Goal: Task Accomplishment & Management: Use online tool/utility

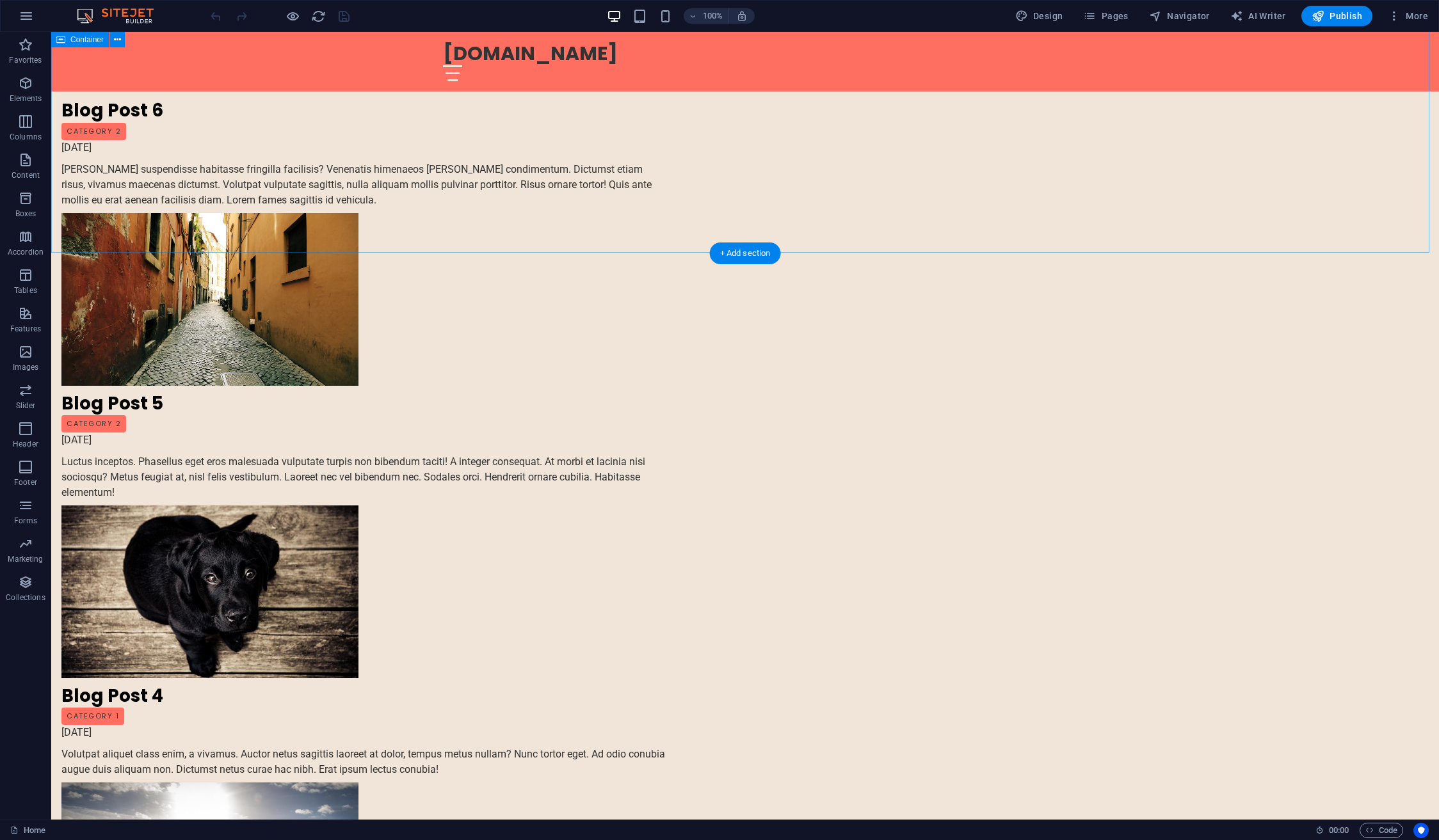
scroll to position [4018, 0]
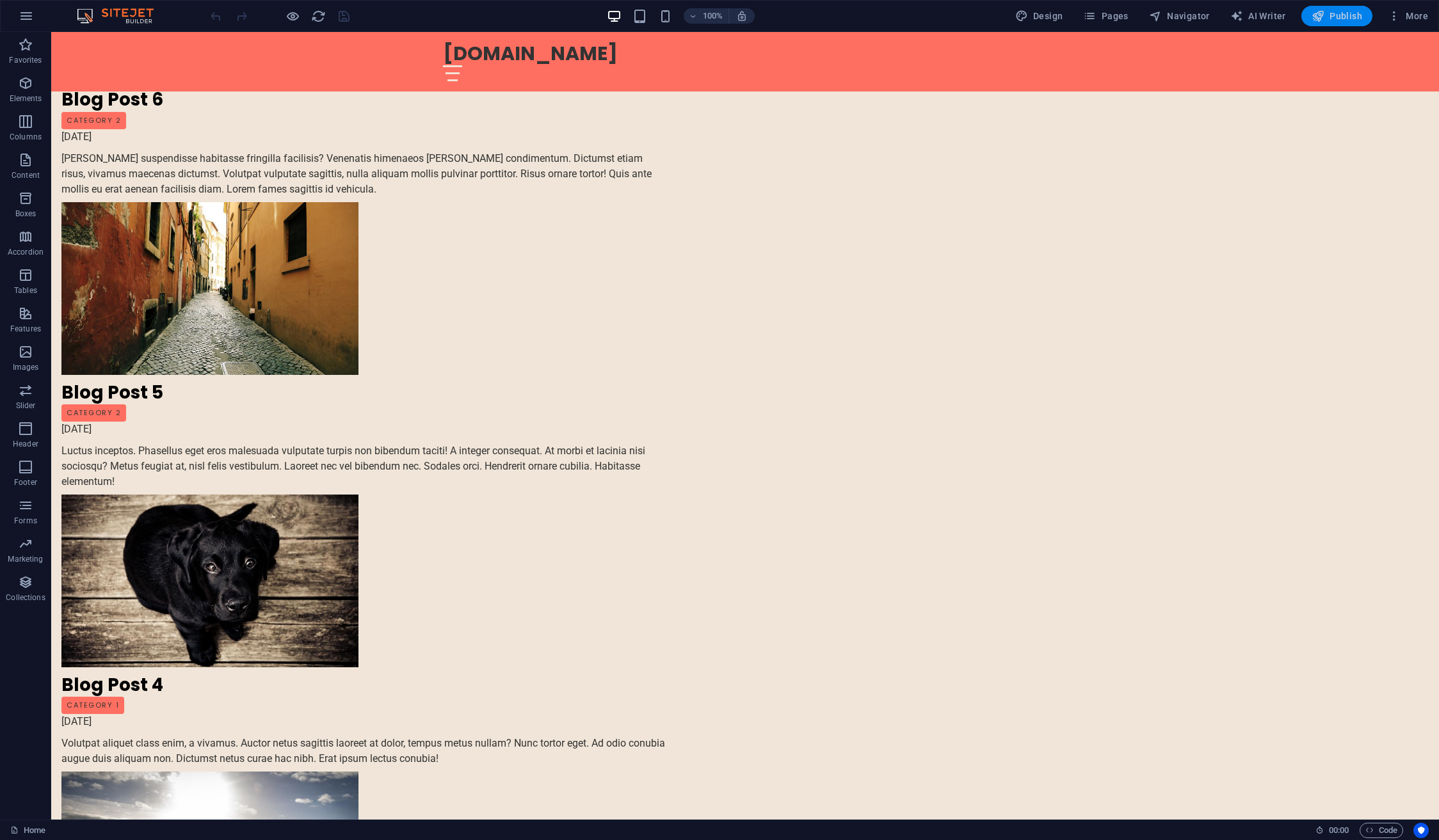
click at [1343, 16] on span "Publish" at bounding box center [1337, 15] width 50 height 13
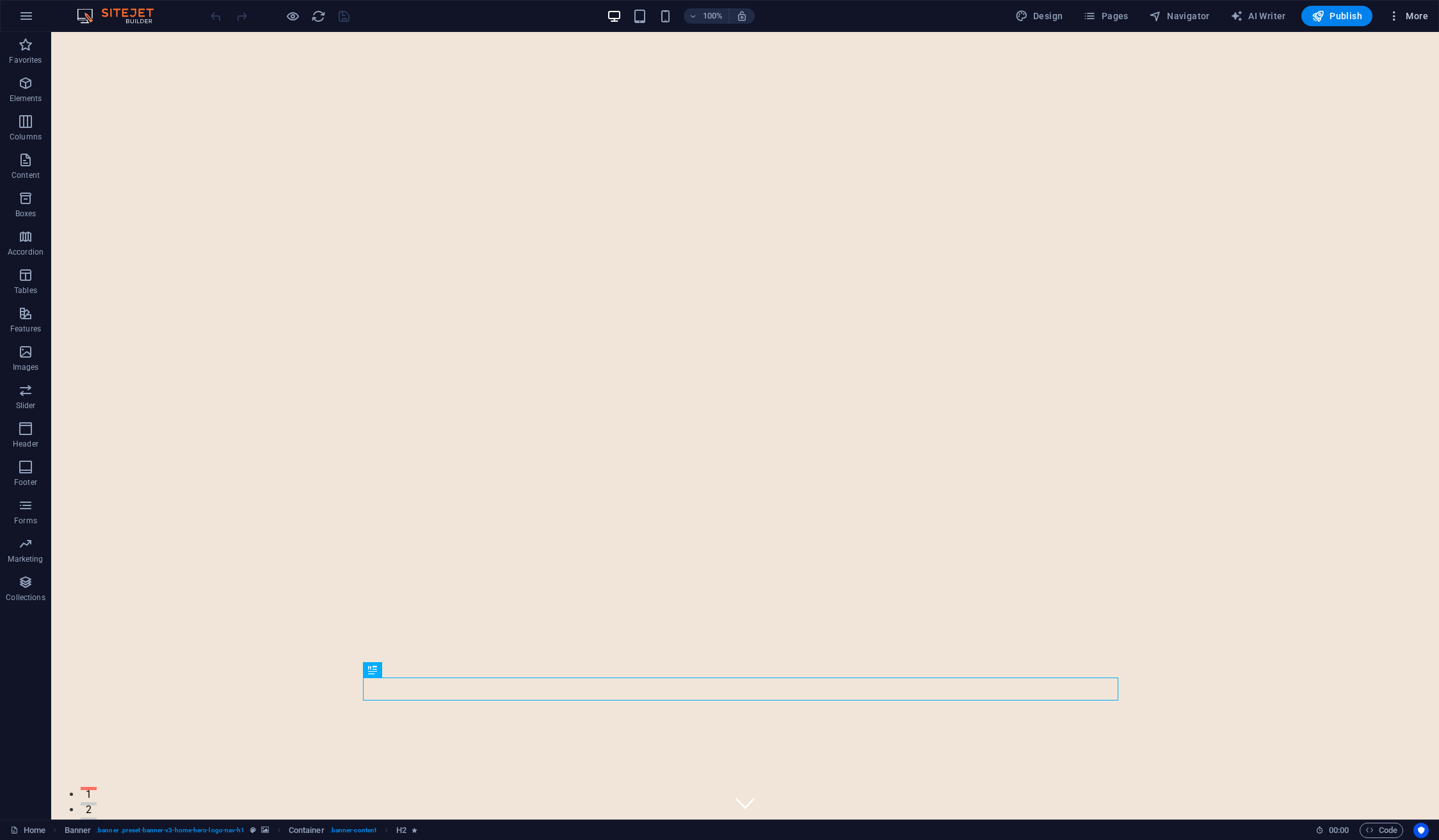
click at [1420, 21] on span "More" at bounding box center [1408, 15] width 40 height 13
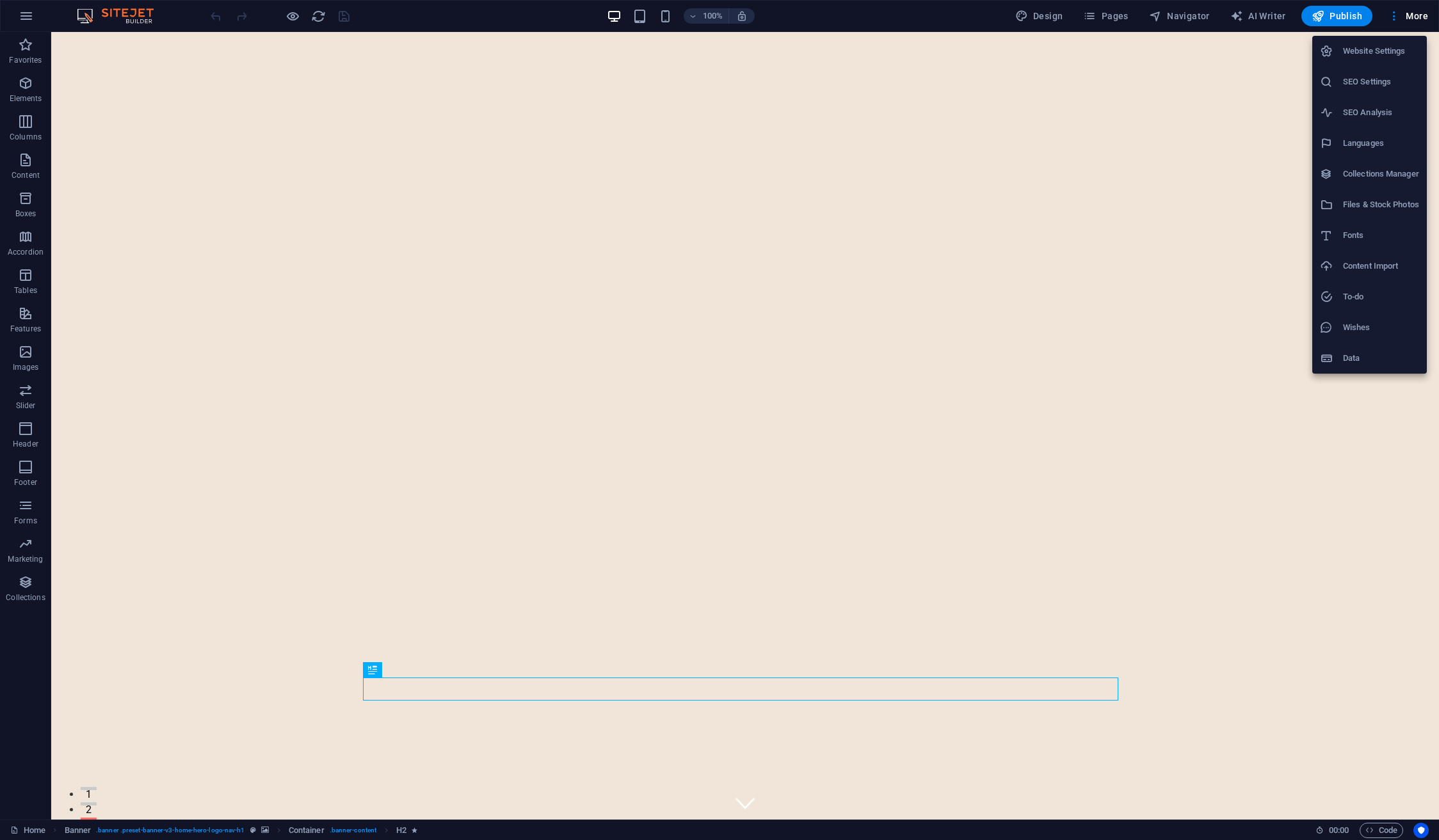
click at [1370, 206] on h6 "Files & Stock Photos" at bounding box center [1381, 205] width 76 height 15
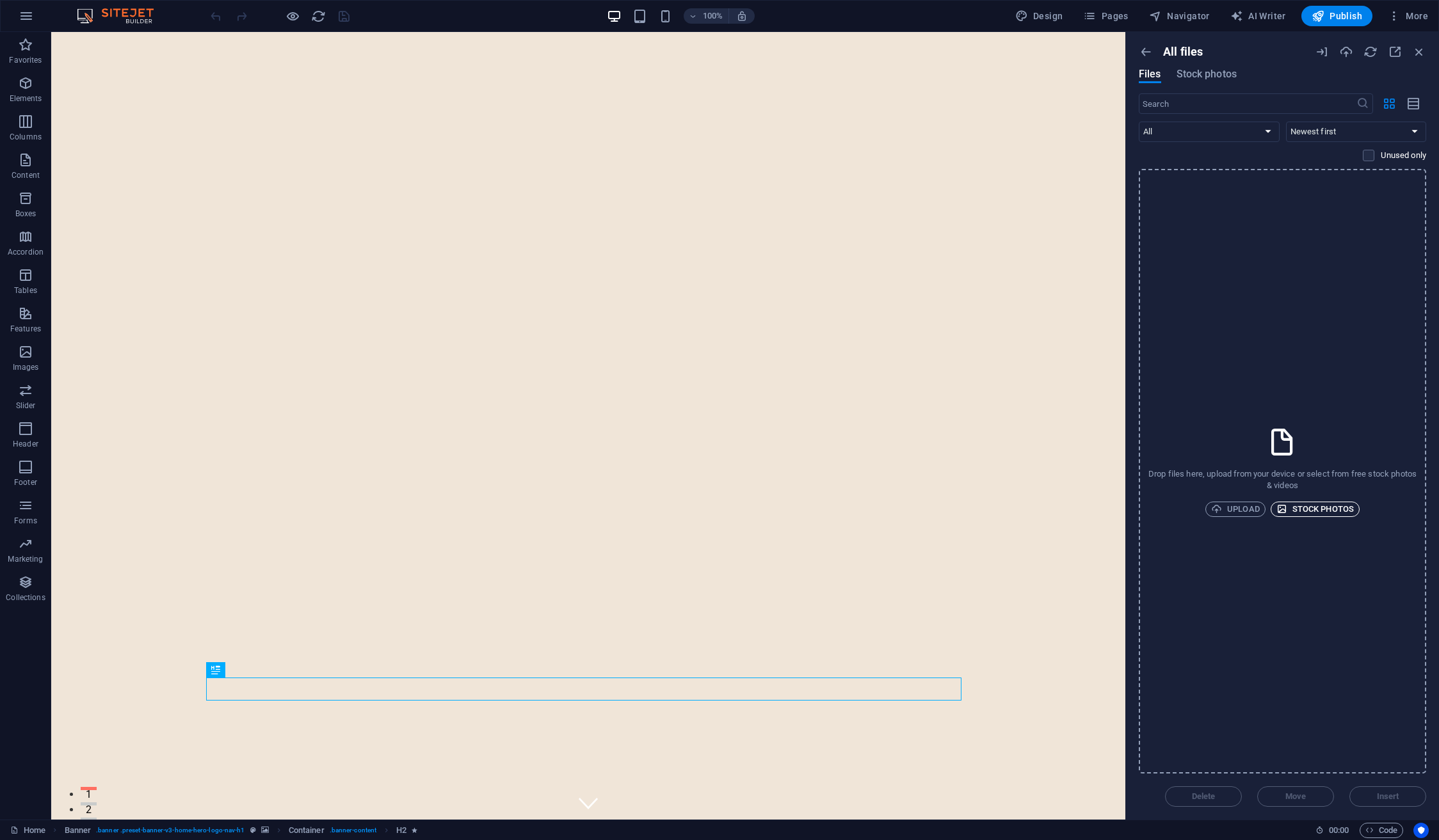
click at [1323, 508] on span "Stock photos" at bounding box center [1315, 510] width 78 height 15
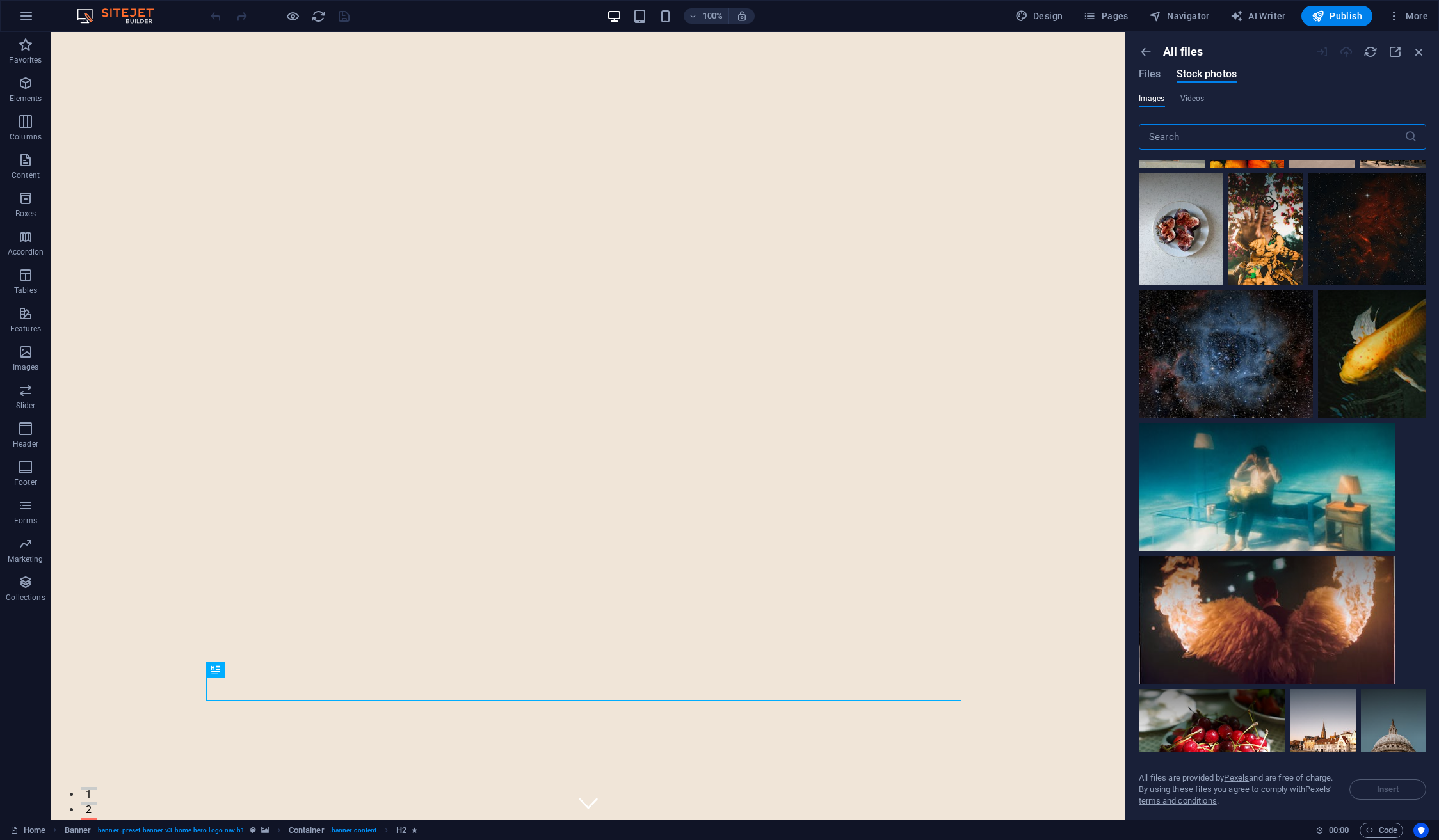
scroll to position [1931, 0]
